Goal: Entertainment & Leisure: Consume media (video, audio)

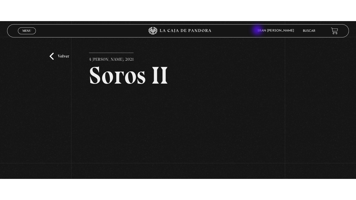
scroll to position [52, 0]
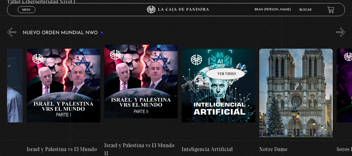
scroll to position [0, 5778]
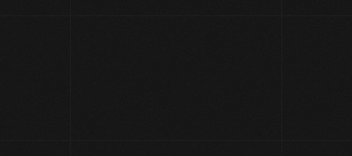
scroll to position [45, 0]
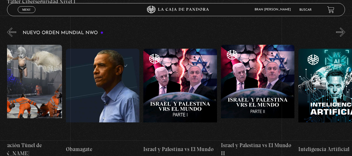
scroll to position [0, 5778]
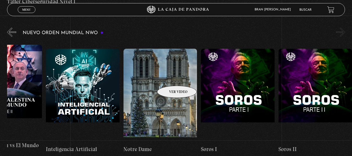
click at [170, 78] on figure at bounding box center [161, 96] width 74 height 94
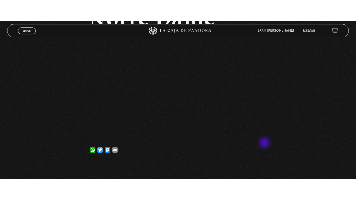
scroll to position [57, 0]
